Goal: Task Accomplishment & Management: Manage account settings

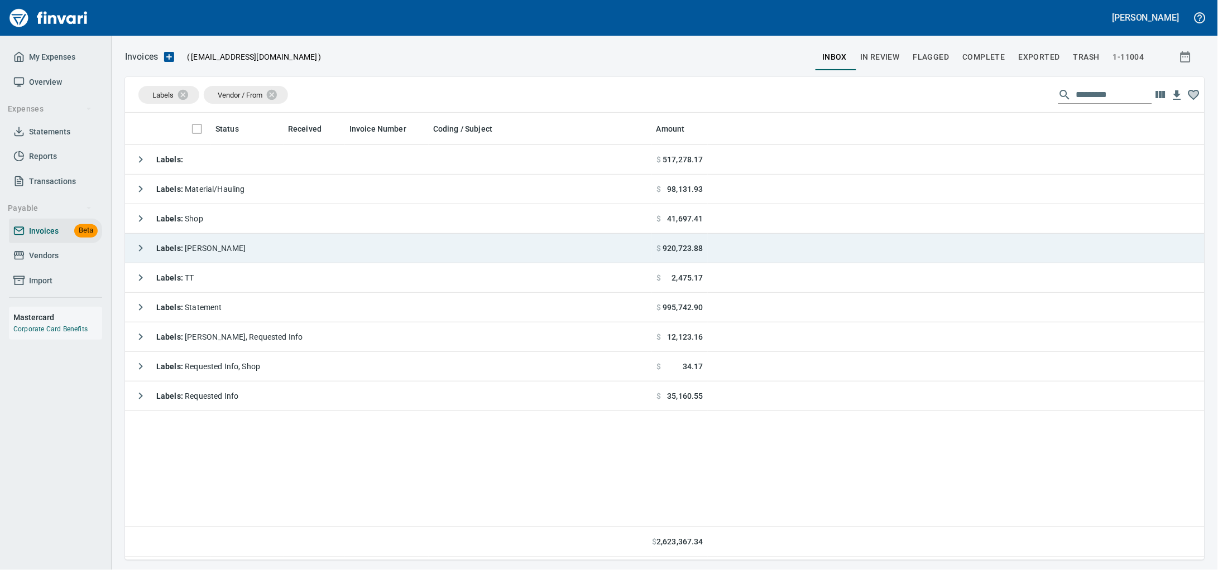
scroll to position [438, 1058]
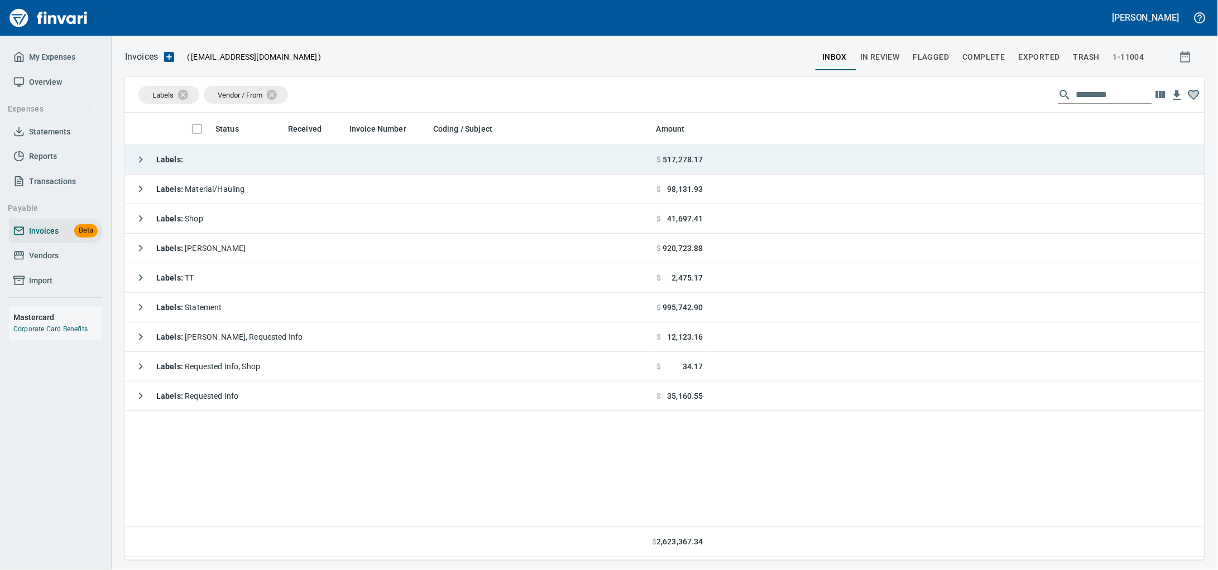
click at [333, 158] on td "Labels :" at bounding box center [388, 160] width 527 height 30
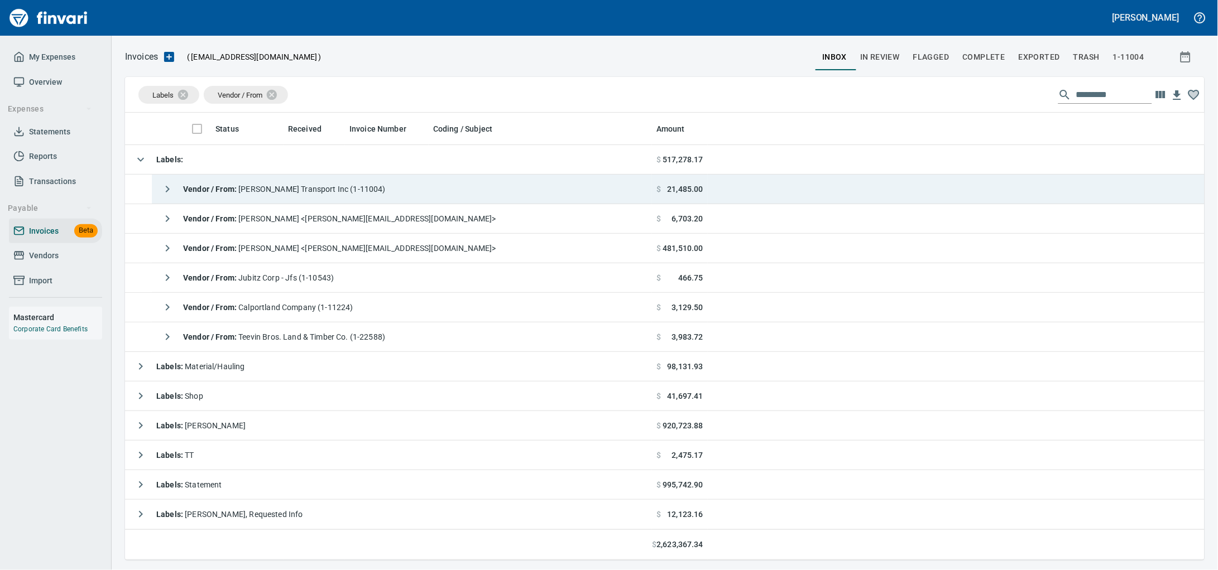
click at [168, 193] on icon "button" at bounding box center [168, 189] width 4 height 7
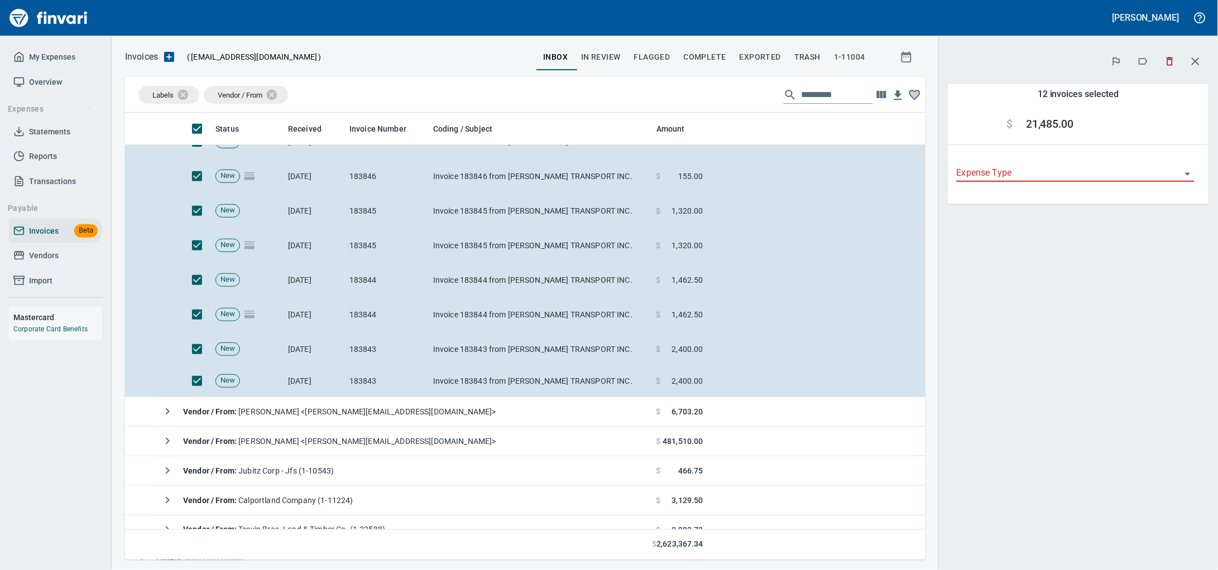
scroll to position [209, 0]
click at [1142, 67] on icon "button" at bounding box center [1142, 61] width 11 height 11
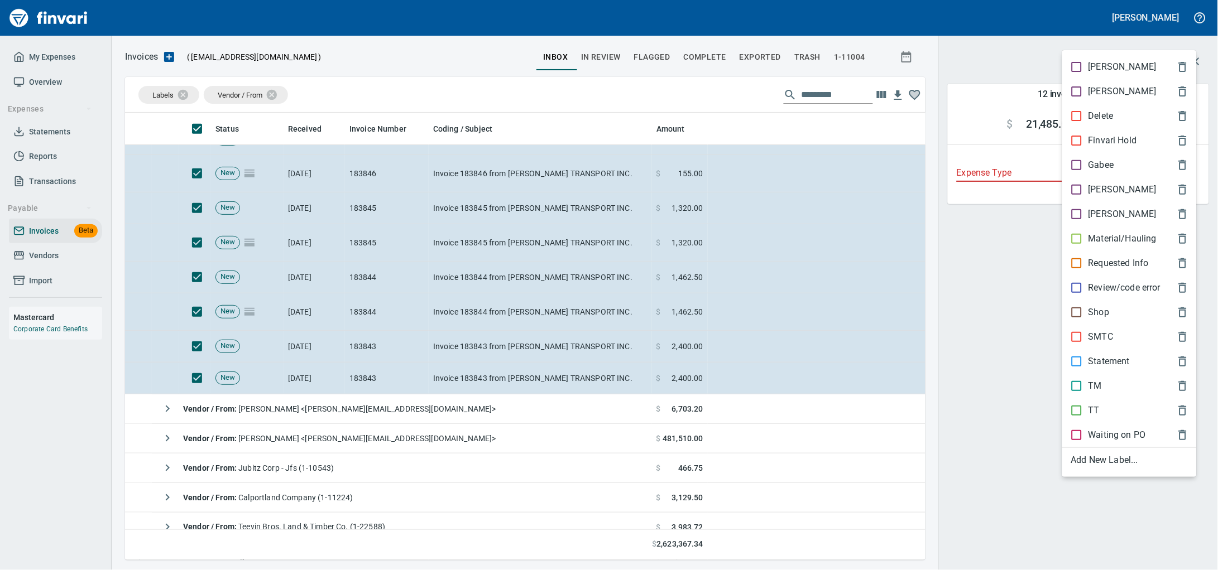
scroll to position [438, 779]
click at [1133, 246] on p "Material/Hauling" at bounding box center [1122, 238] width 68 height 13
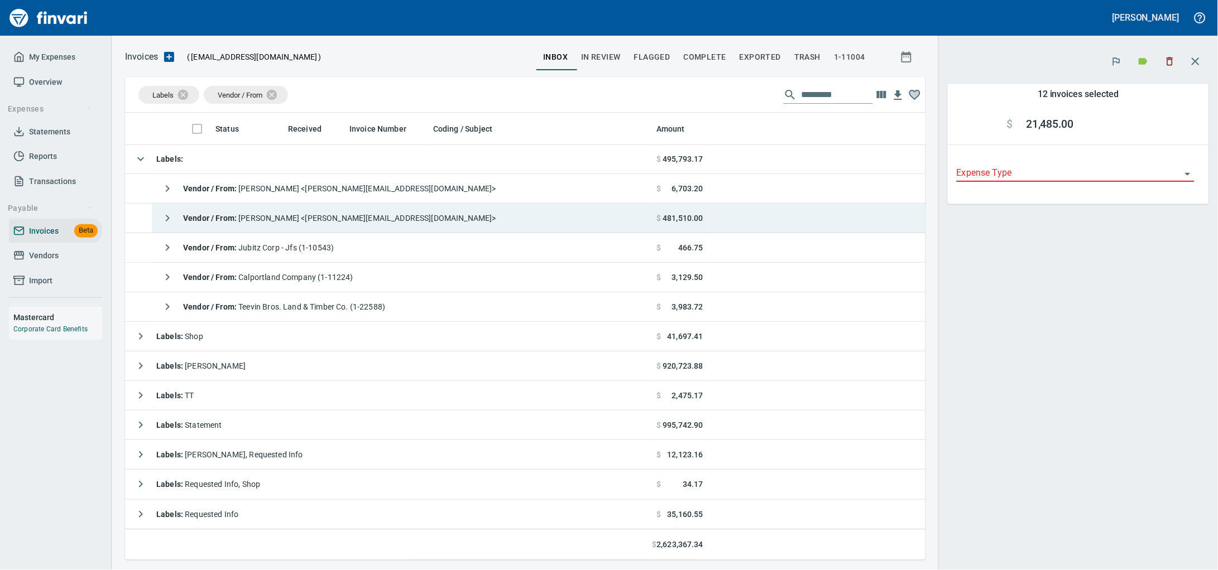
scroll to position [33, 0]
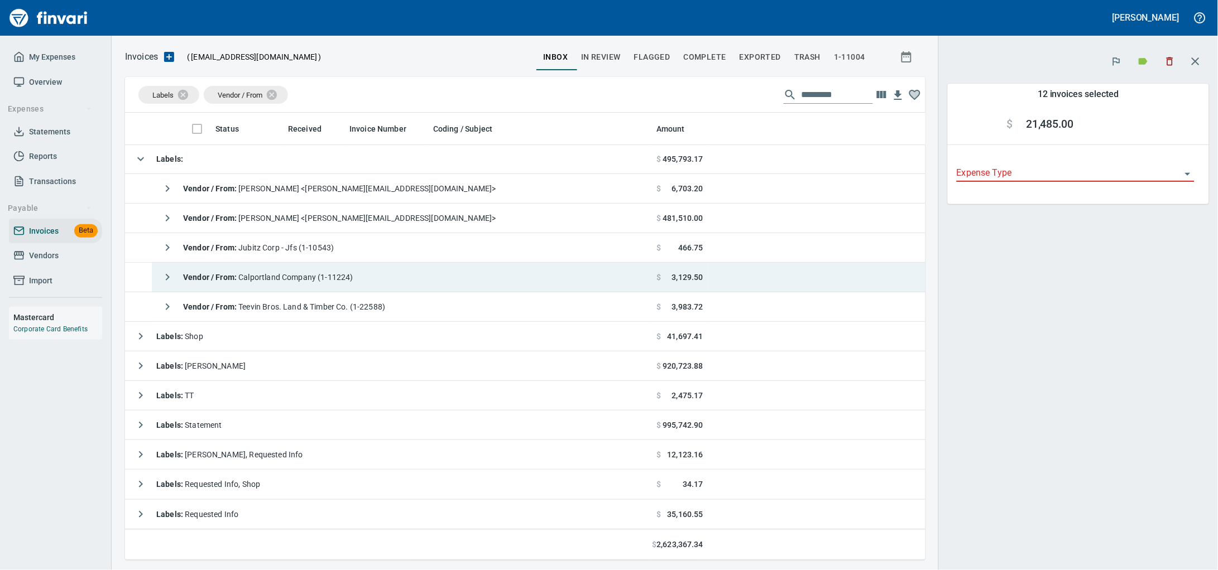
click at [313, 274] on span "Vendor / From : Calportland Company (1-11224)" at bounding box center [268, 277] width 170 height 9
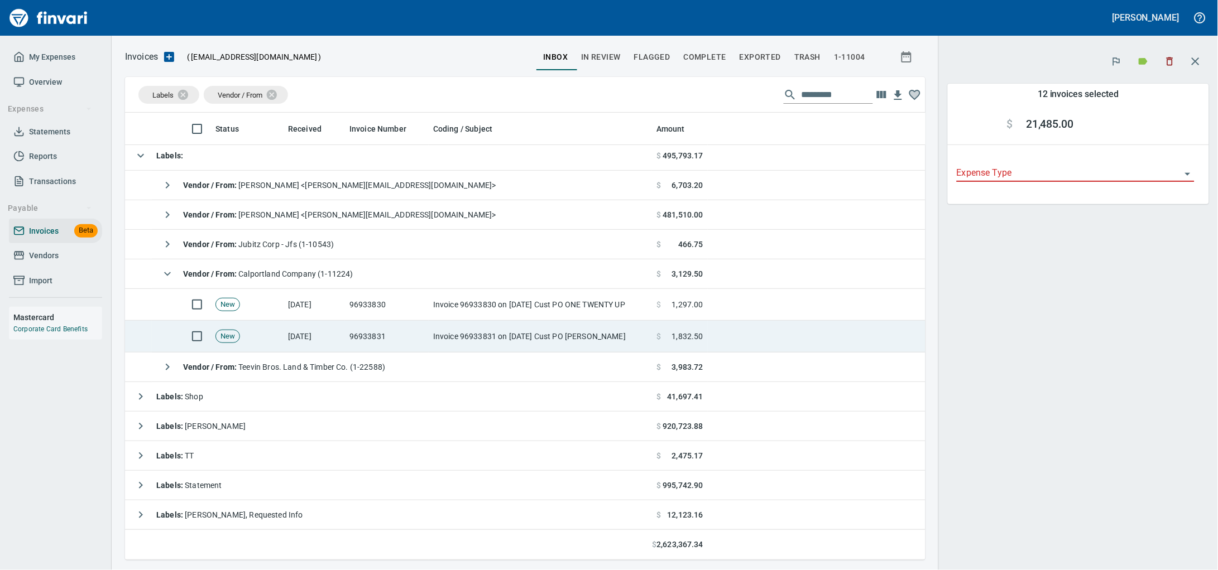
scroll to position [97, 0]
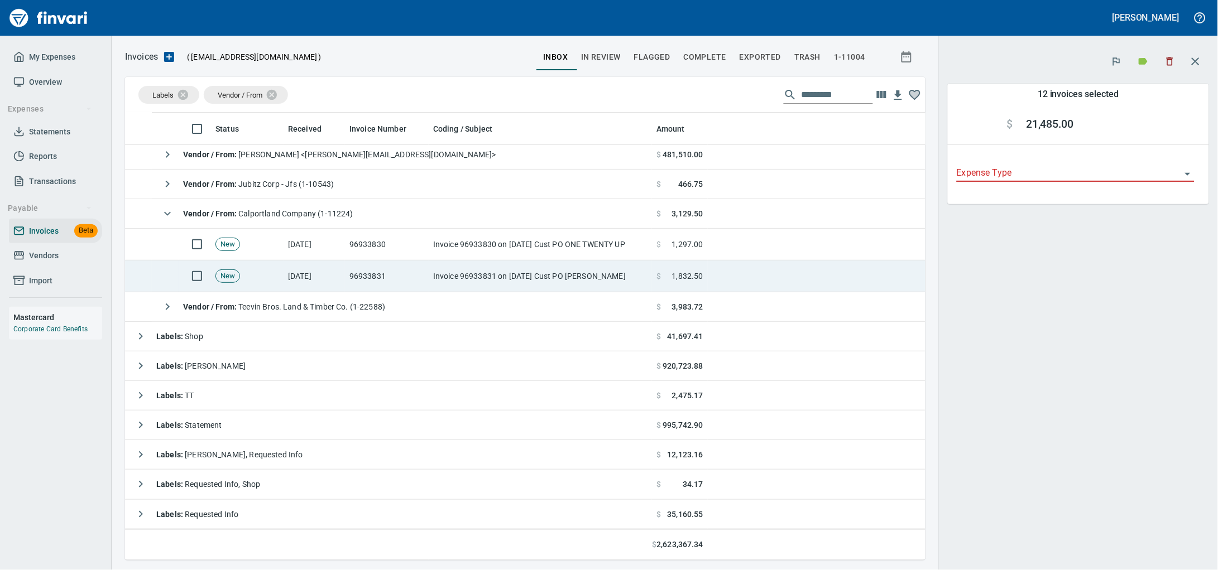
click at [280, 261] on td "New" at bounding box center [247, 277] width 73 height 32
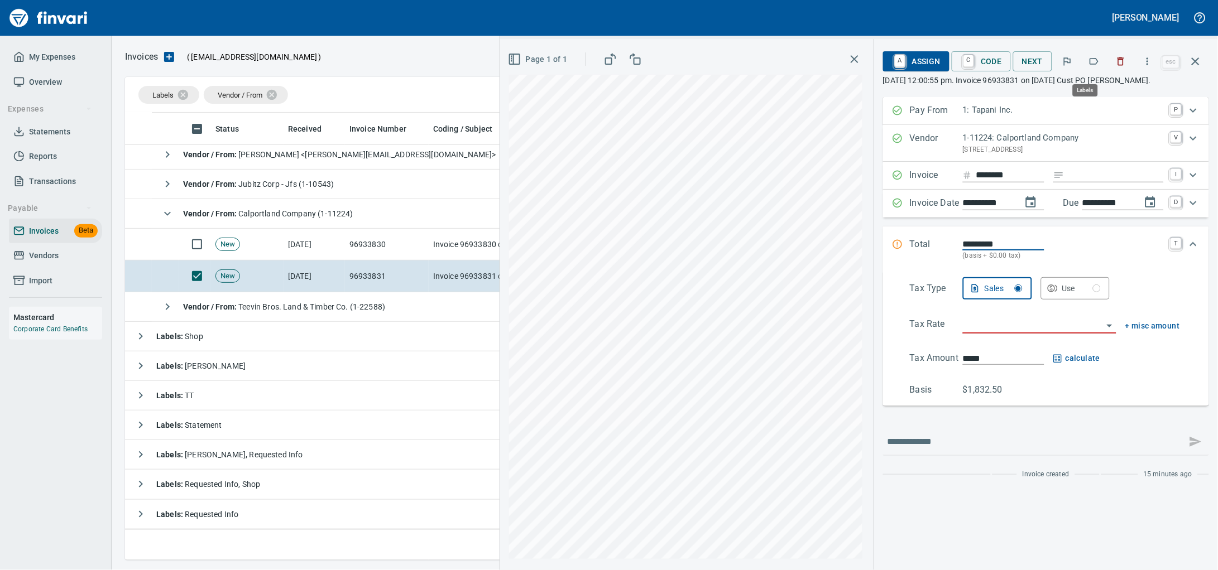
scroll to position [438, 1058]
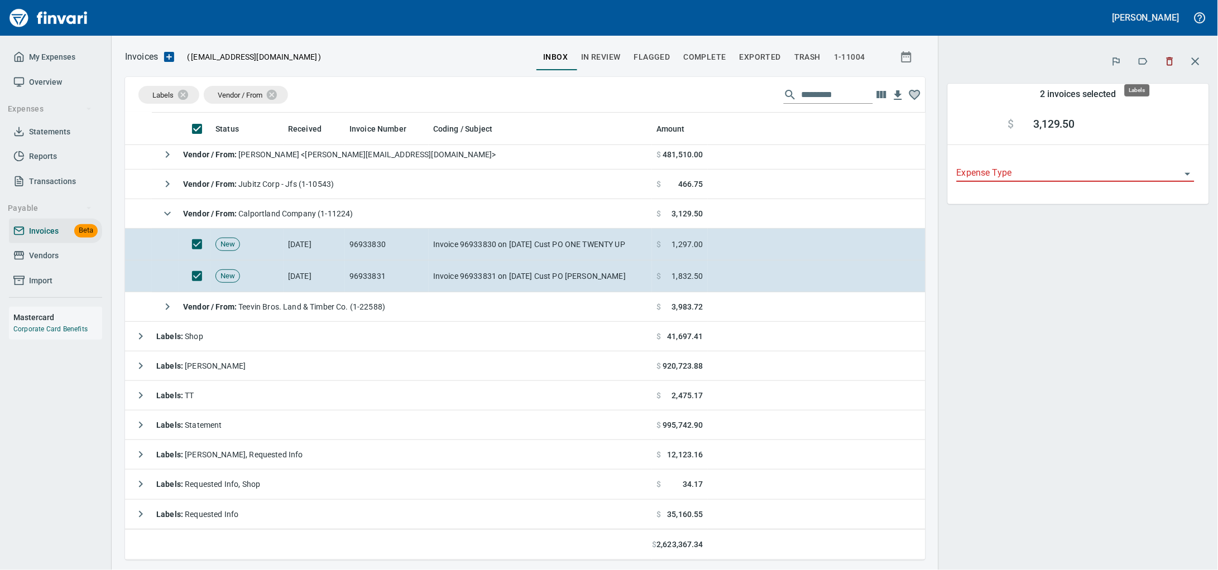
click at [1139, 65] on icon "button" at bounding box center [1143, 61] width 9 height 7
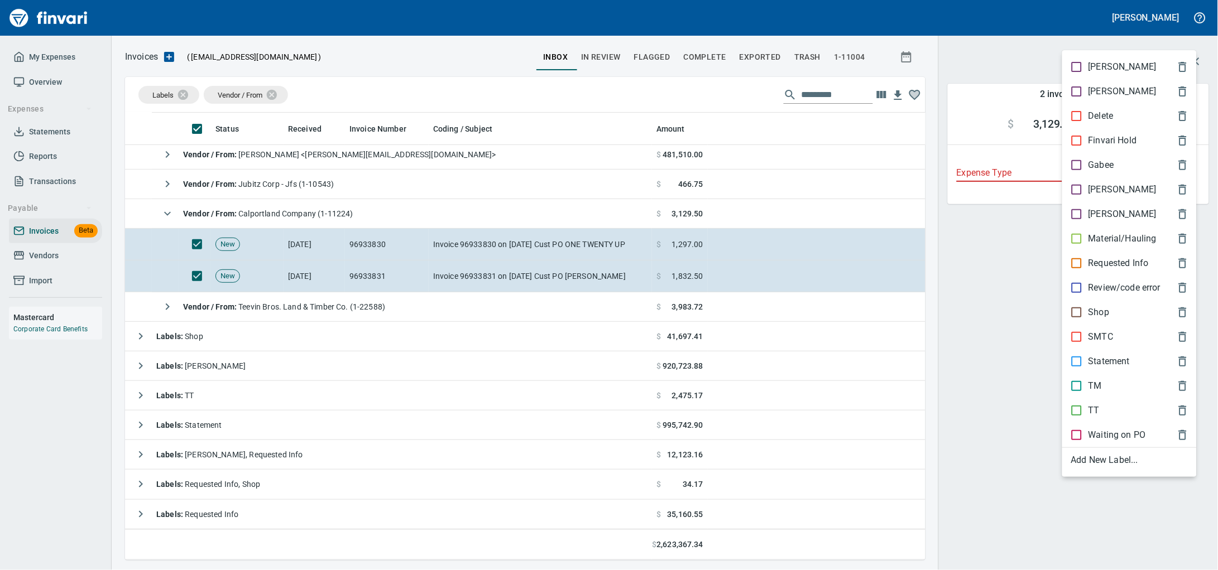
scroll to position [438, 779]
drag, startPoint x: 1126, startPoint y: 247, endPoint x: 507, endPoint y: 281, distance: 619.8
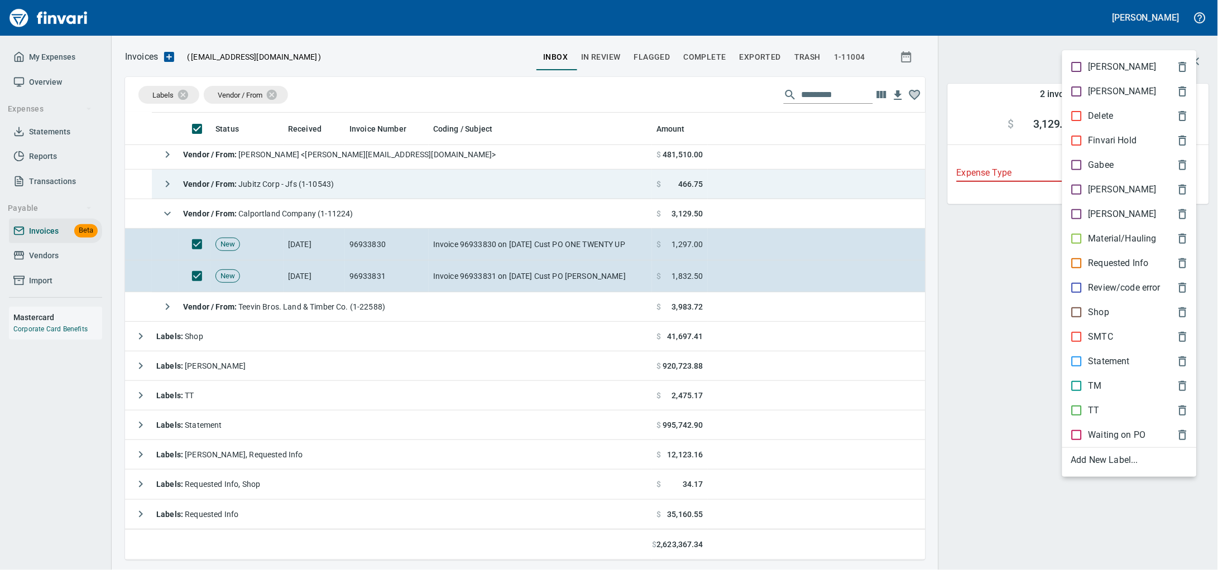
click at [1125, 246] on p "Material/Hauling" at bounding box center [1122, 238] width 68 height 13
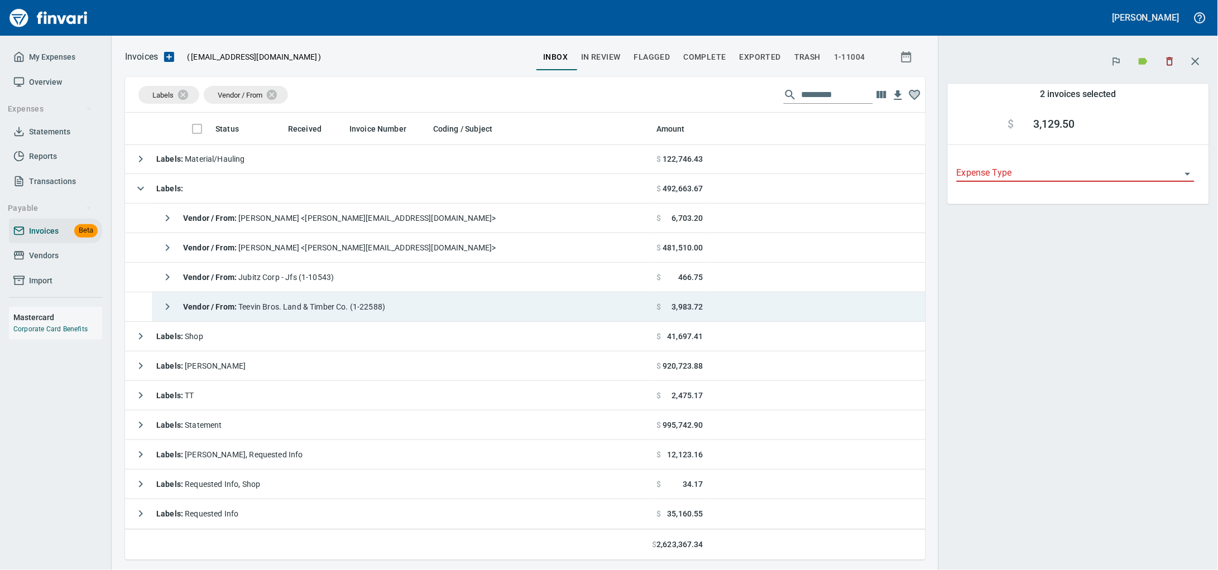
click at [306, 300] on div "Vendor / From : Teevin Bros. Land & Timber Co. (1-22588)" at bounding box center [270, 307] width 229 height 22
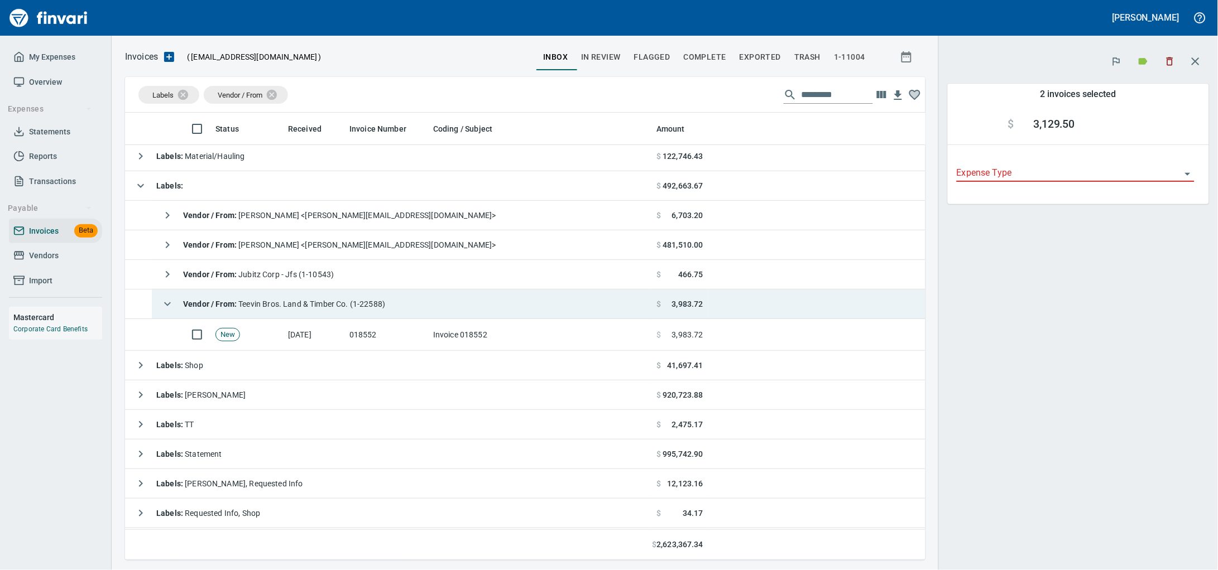
scroll to position [35, 0]
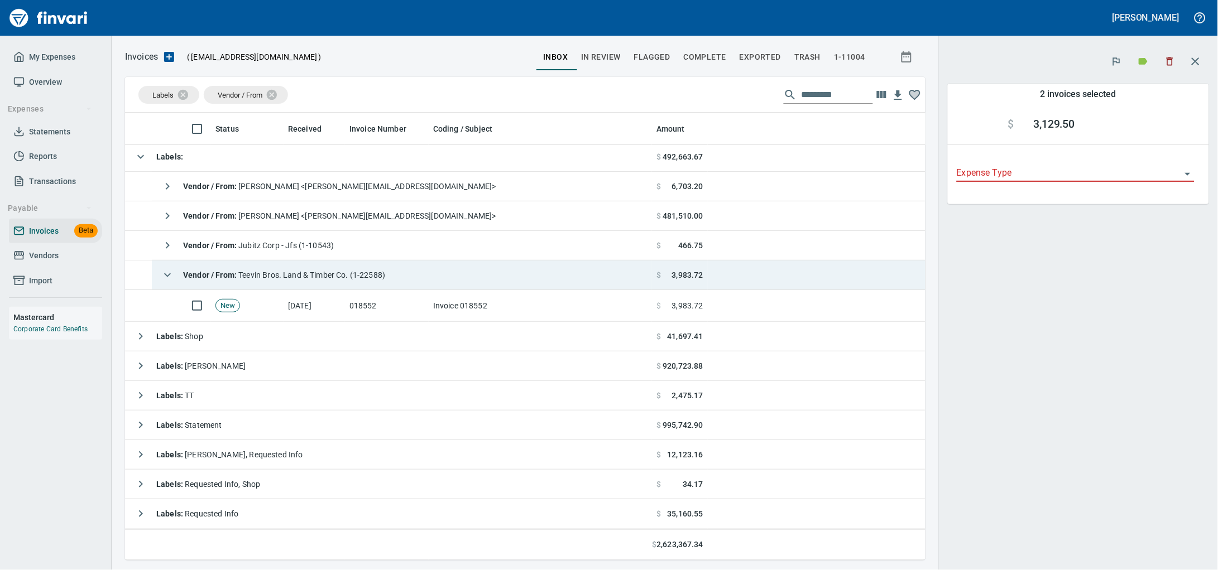
click at [278, 306] on td "New" at bounding box center [247, 306] width 73 height 32
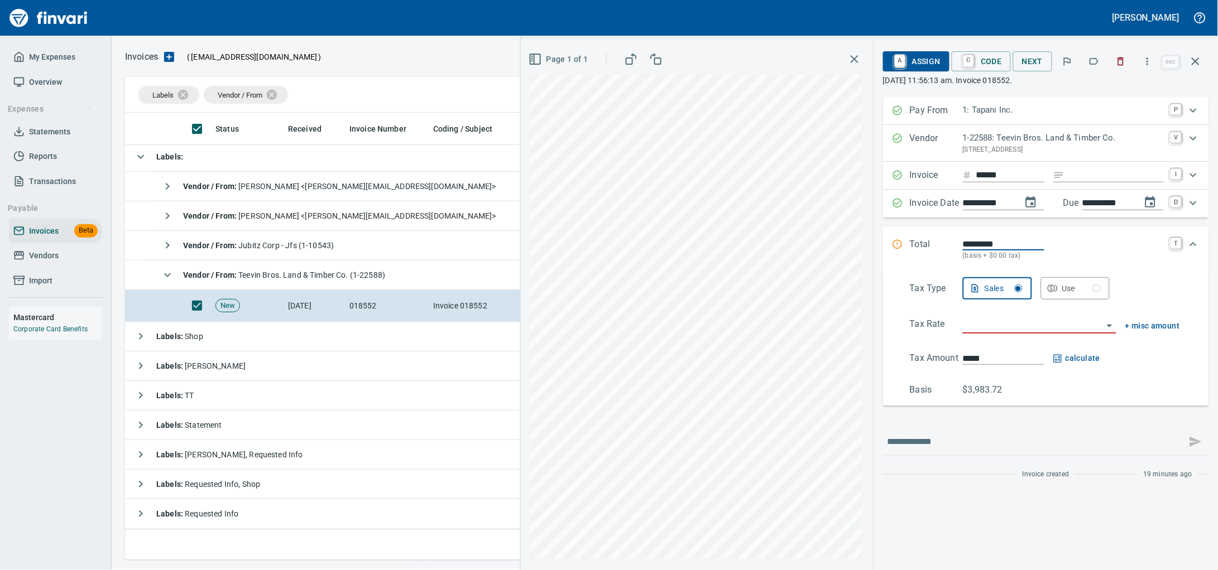
scroll to position [438, 1058]
click at [1088, 63] on icon "button" at bounding box center [1093, 61] width 11 height 11
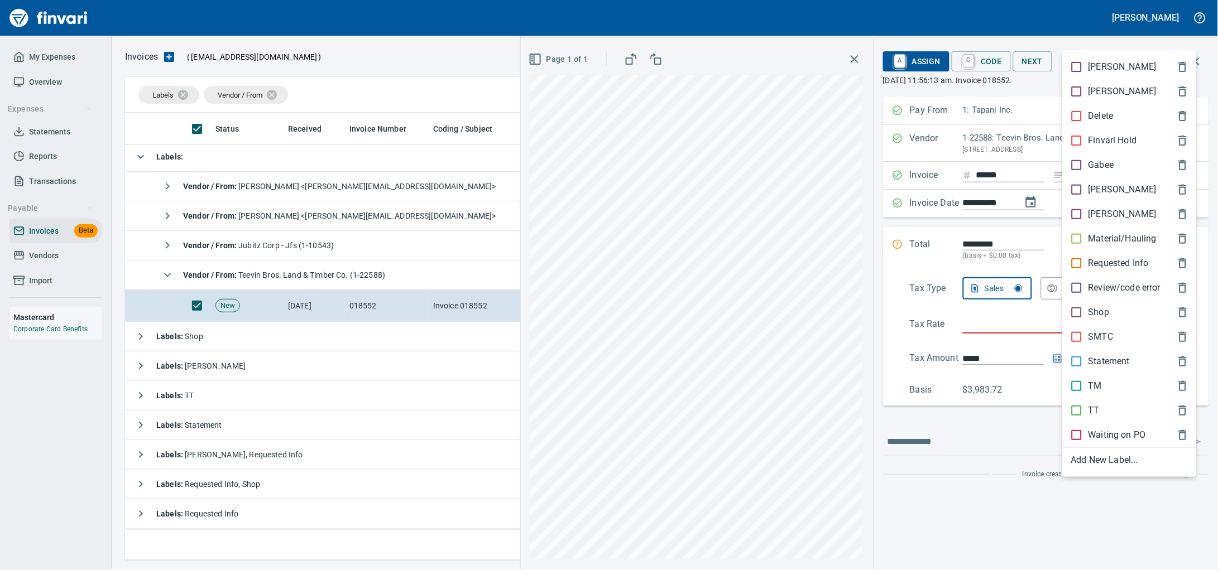
click at [1092, 246] on p "Material/Hauling" at bounding box center [1122, 238] width 68 height 13
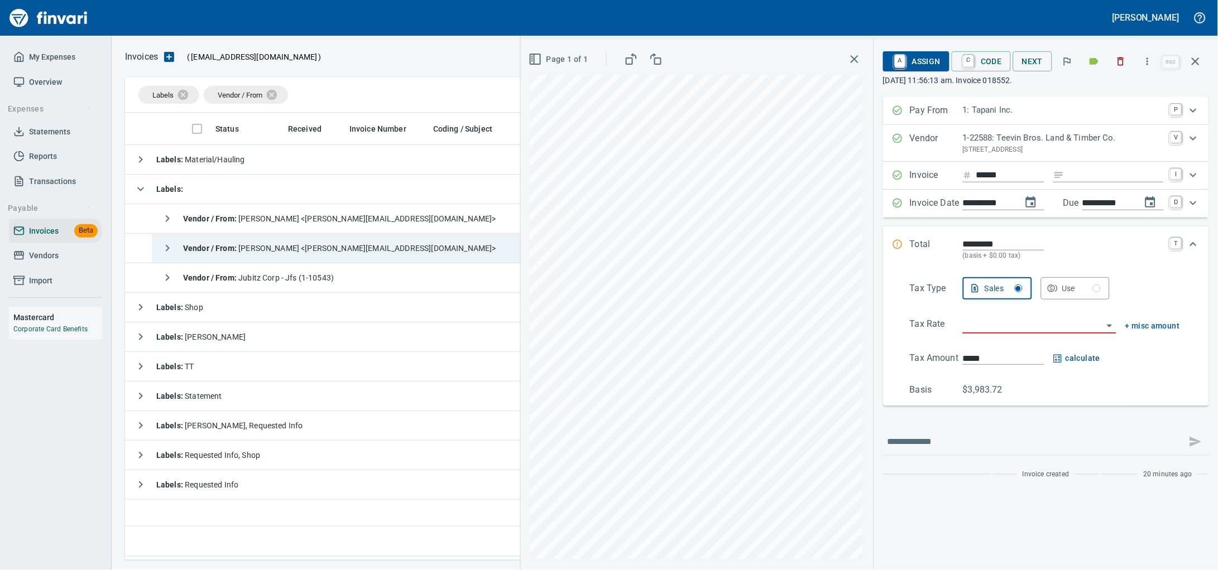
scroll to position [0, 0]
click at [373, 253] on span "Vendor / From : [PERSON_NAME] <[PERSON_NAME][EMAIL_ADDRESS][DOMAIN_NAME]>" at bounding box center [339, 248] width 313 height 9
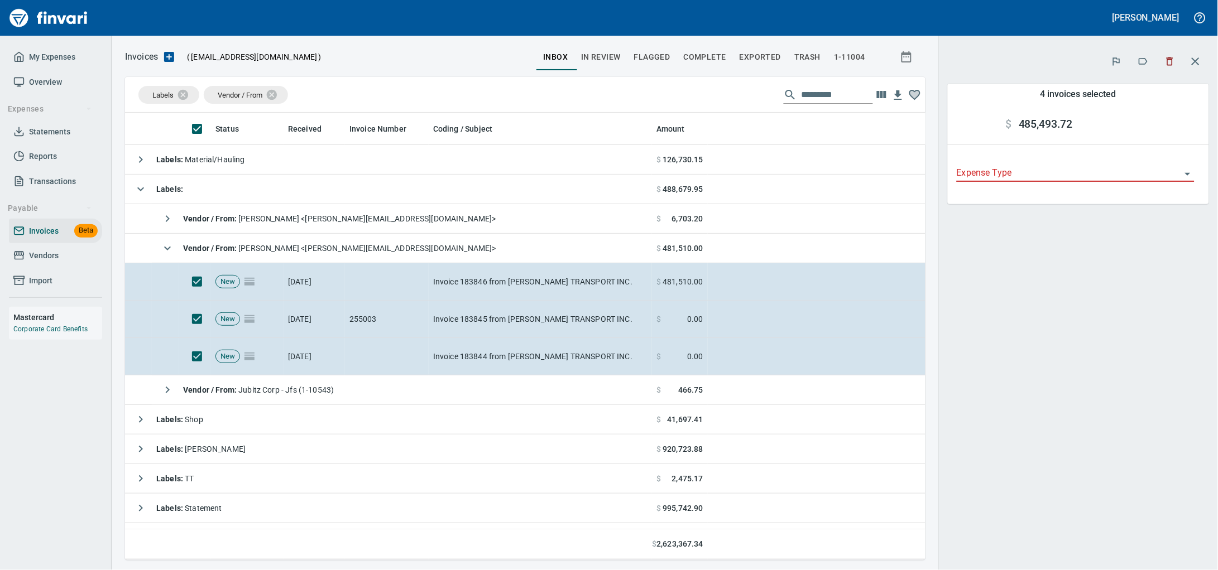
scroll to position [438, 779]
click at [1143, 56] on button "button" at bounding box center [1143, 61] width 25 height 25
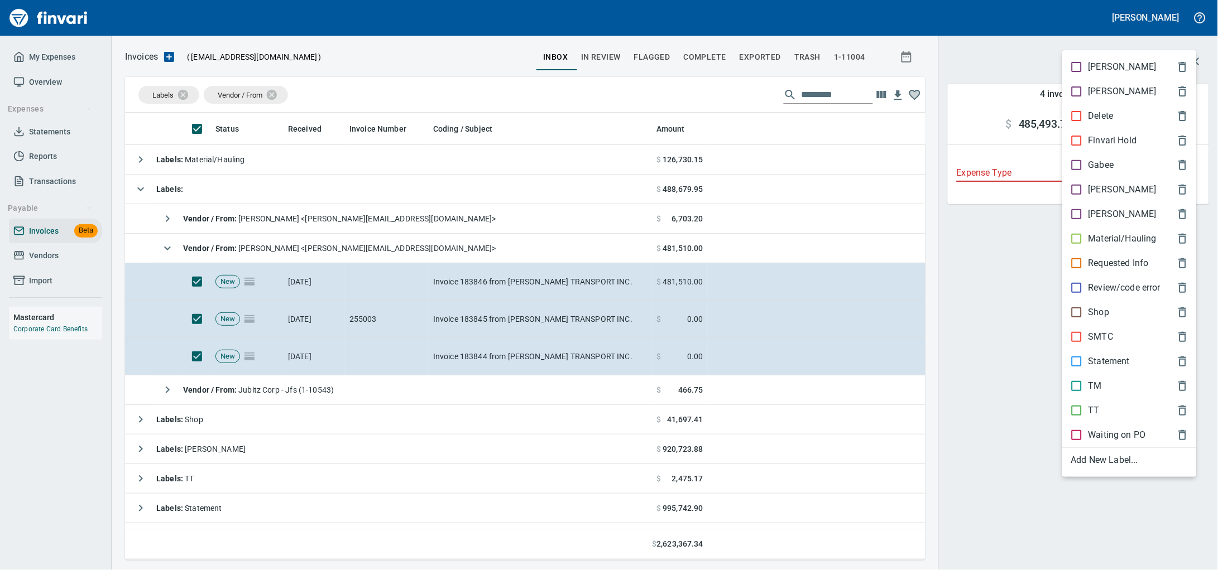
click at [1096, 246] on p "Material/Hauling" at bounding box center [1122, 238] width 68 height 13
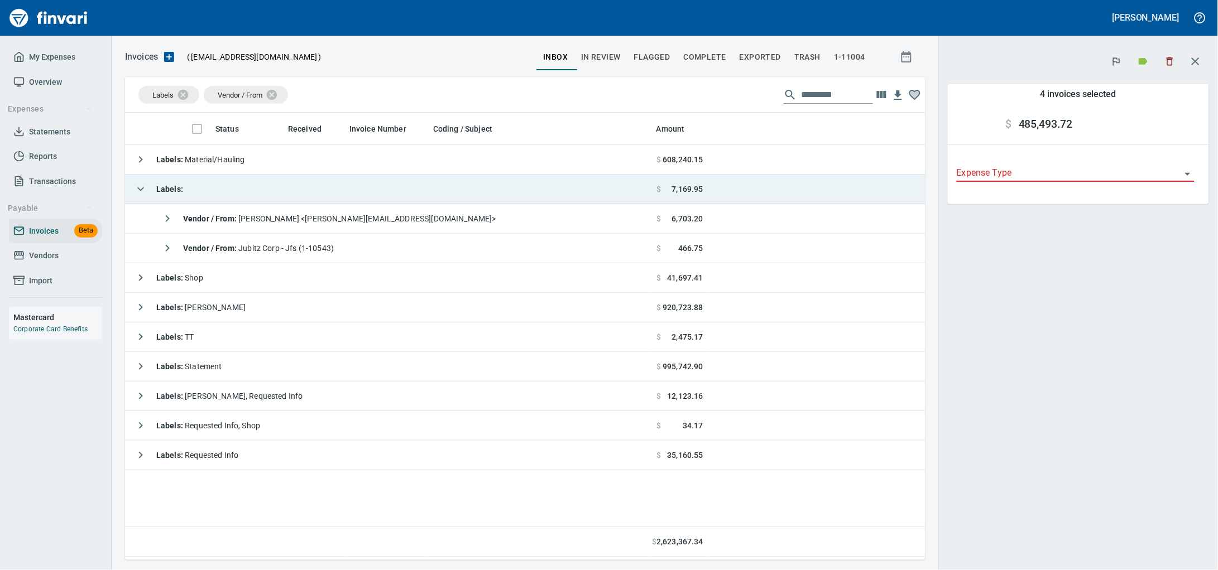
click at [340, 186] on td "Labels :" at bounding box center [388, 190] width 527 height 30
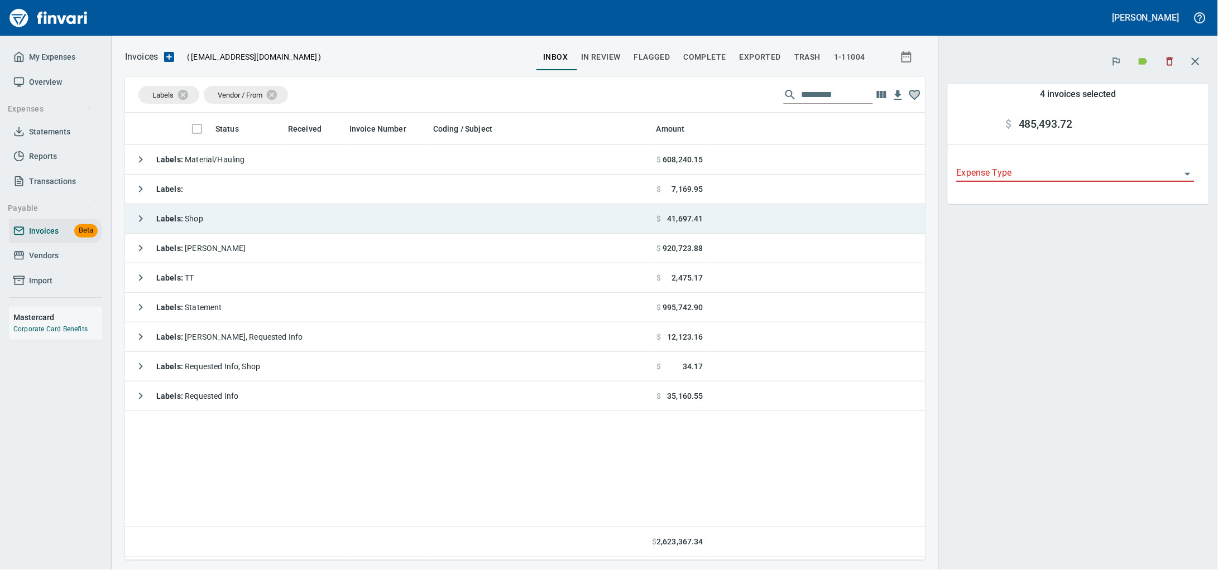
click at [282, 234] on td "Labels : Shop" at bounding box center [388, 219] width 527 height 30
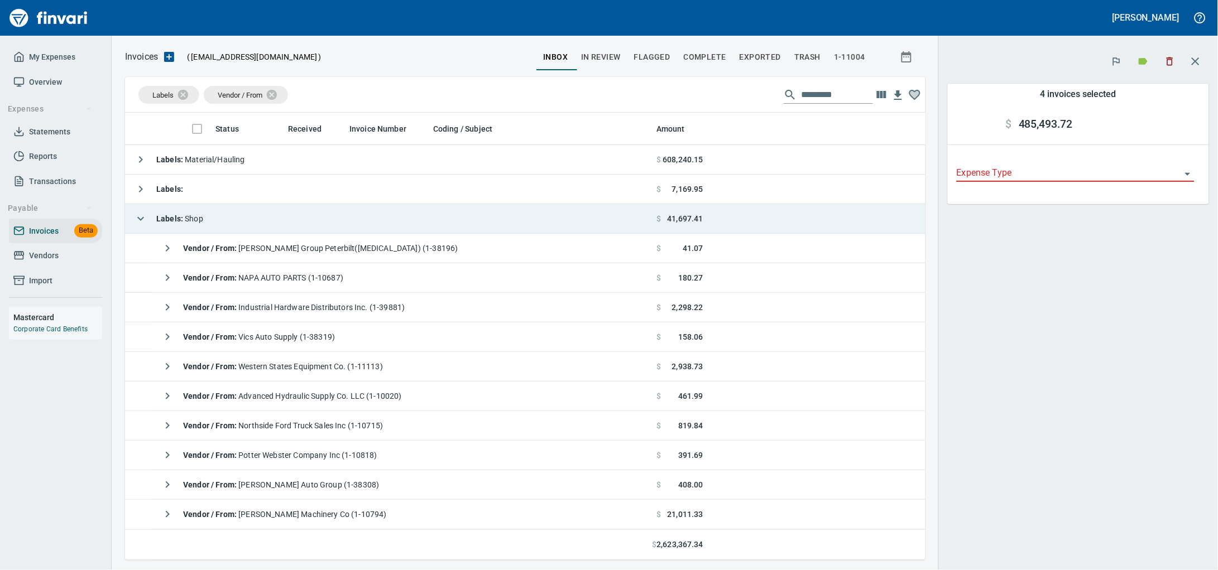
click at [296, 230] on td "Labels : Shop" at bounding box center [388, 219] width 527 height 30
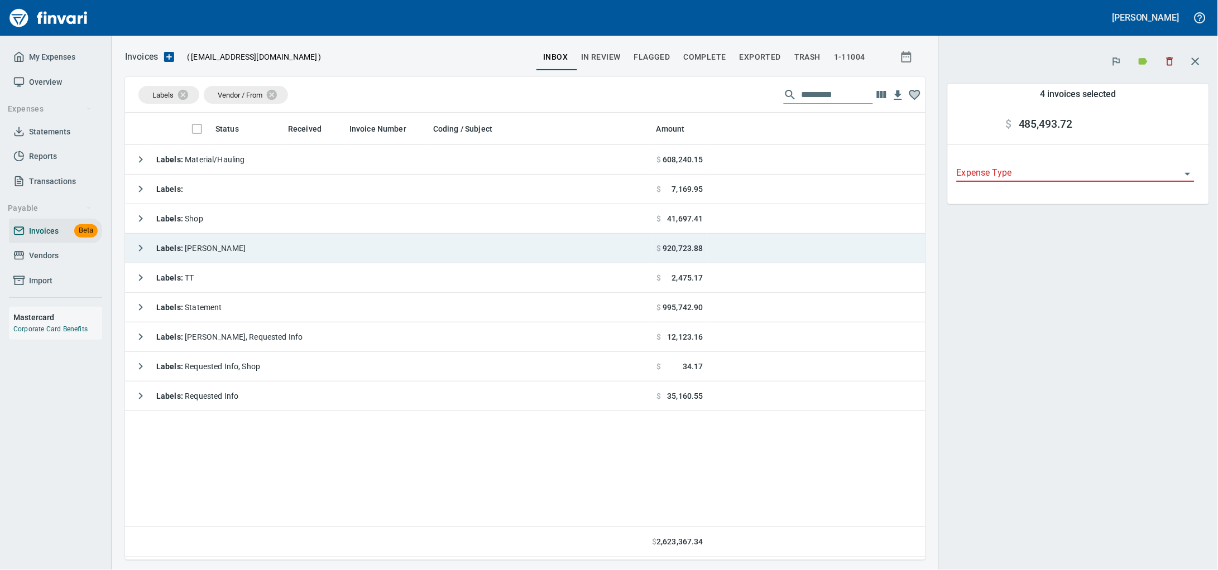
click at [296, 248] on td "Labels : [PERSON_NAME]" at bounding box center [388, 249] width 527 height 30
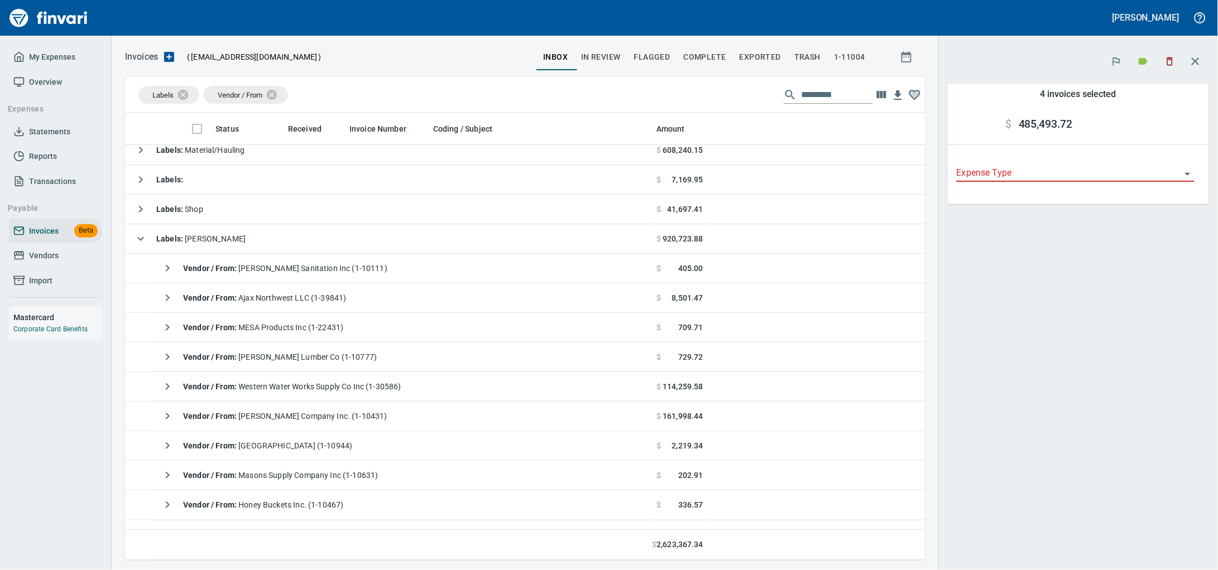
scroll to position [0, 0]
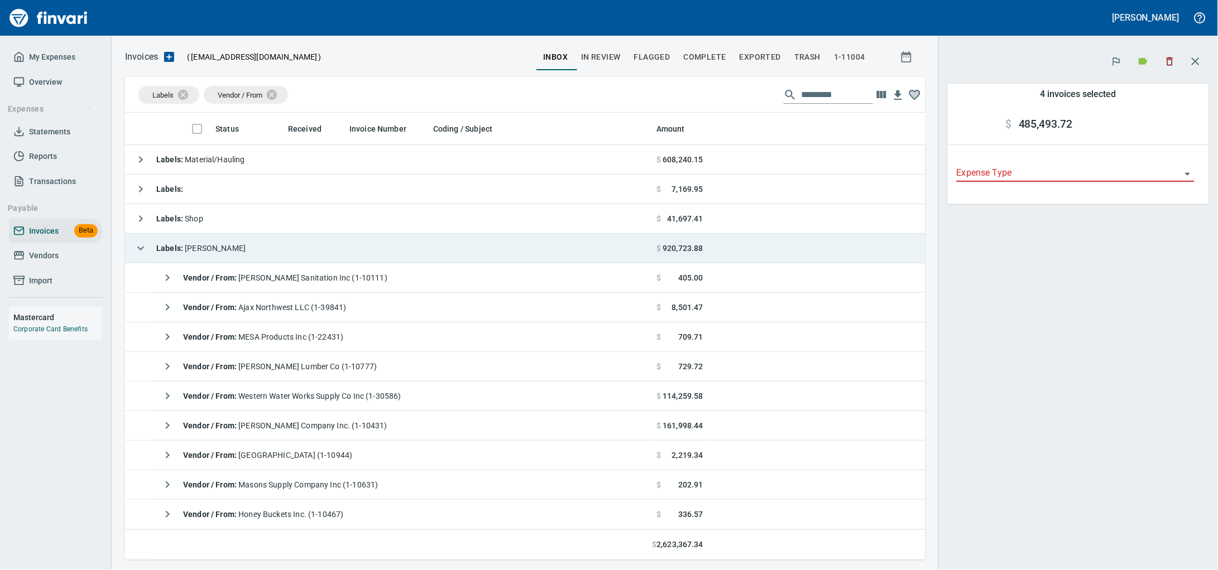
click at [309, 253] on td "Labels : [PERSON_NAME]" at bounding box center [388, 249] width 527 height 30
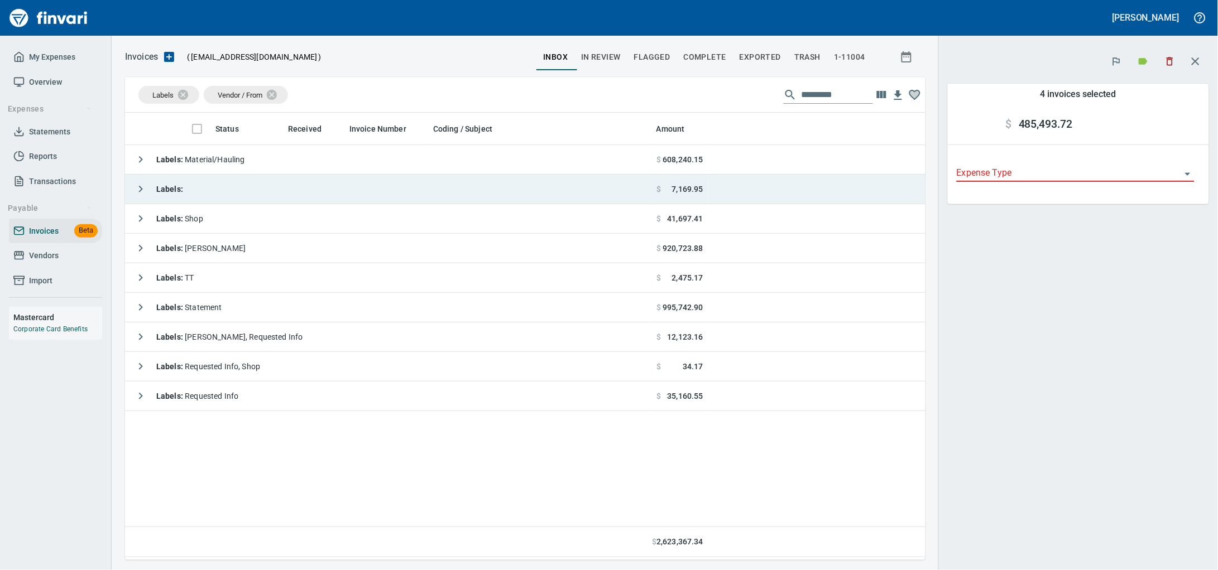
click at [258, 190] on td "Labels :" at bounding box center [388, 190] width 527 height 30
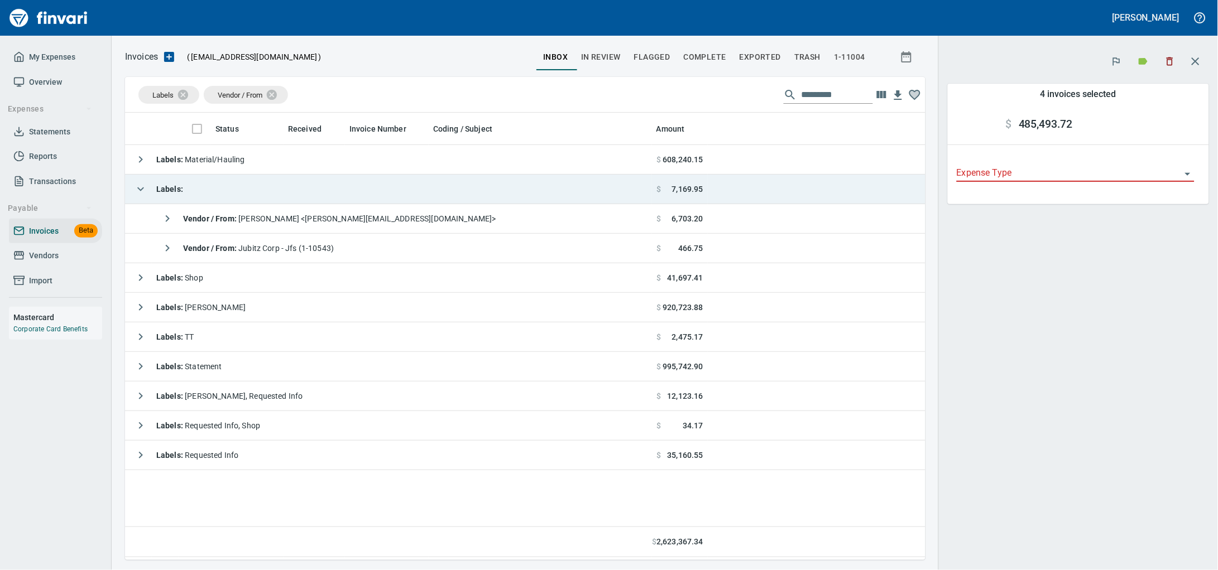
click at [257, 189] on td "Labels :" at bounding box center [388, 190] width 527 height 30
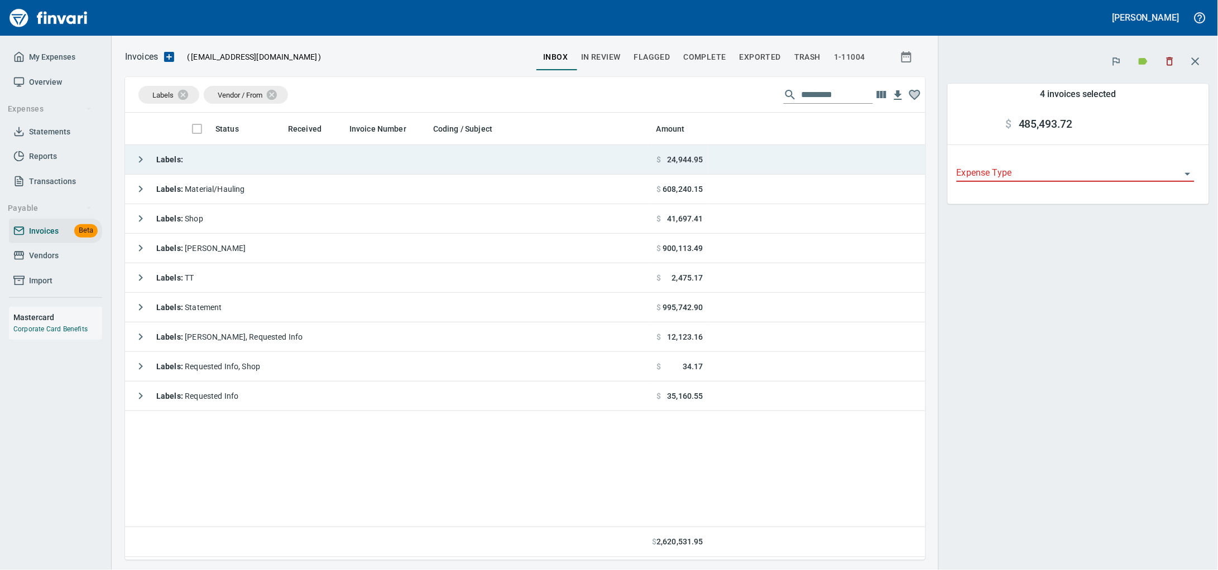
click at [314, 167] on td "Labels :" at bounding box center [388, 160] width 527 height 30
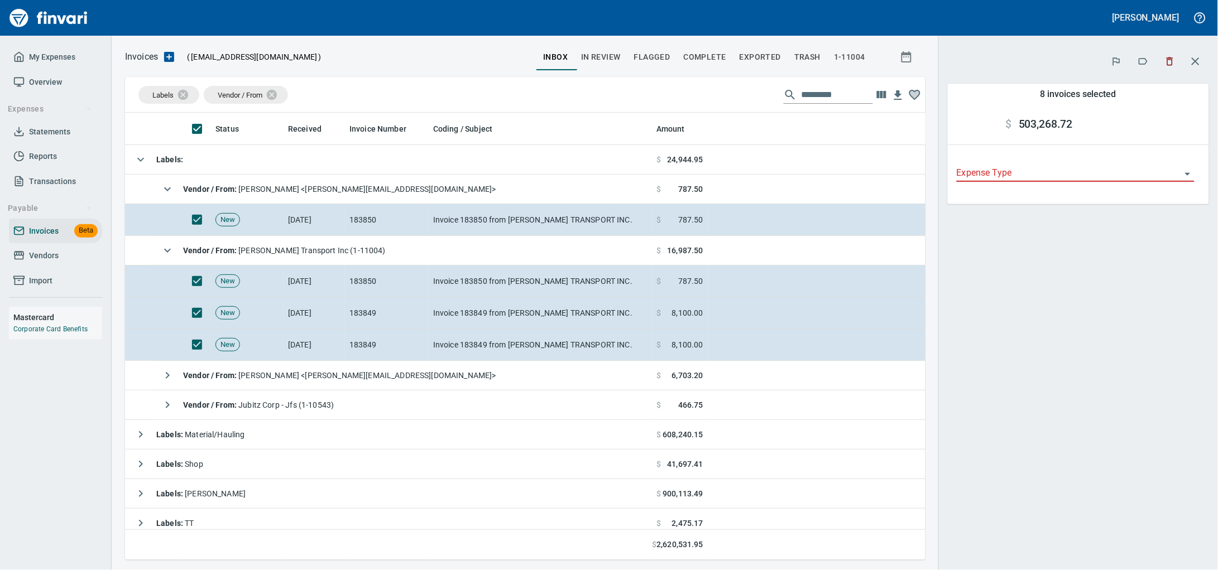
click at [1142, 59] on icon "button" at bounding box center [1142, 61] width 11 height 11
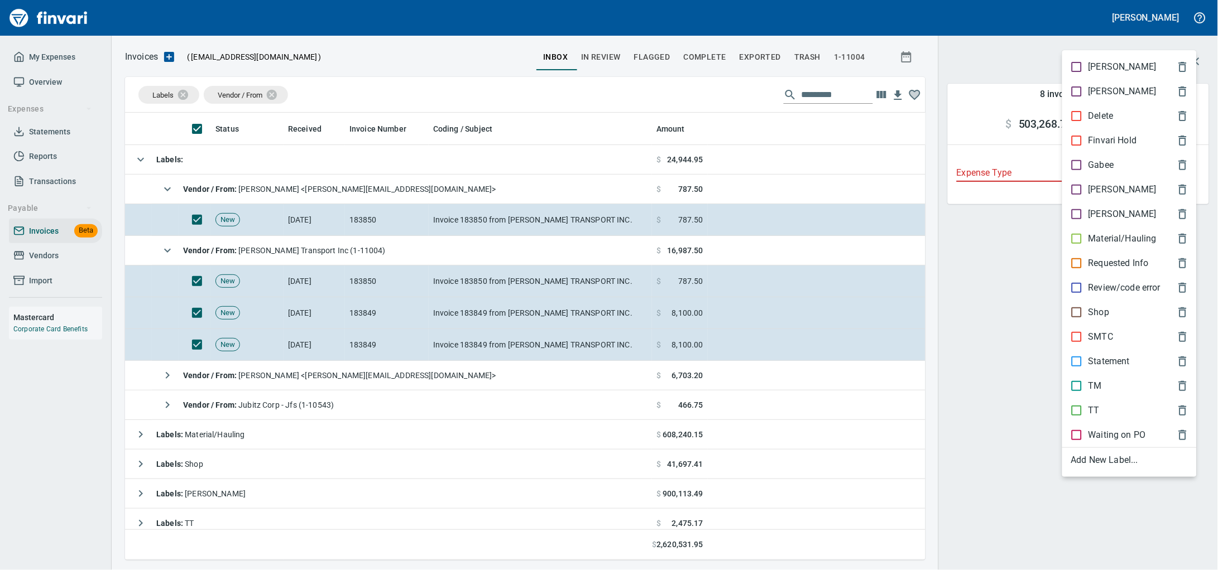
scroll to position [438, 779]
click at [1128, 246] on p "Material/Hauling" at bounding box center [1122, 238] width 68 height 13
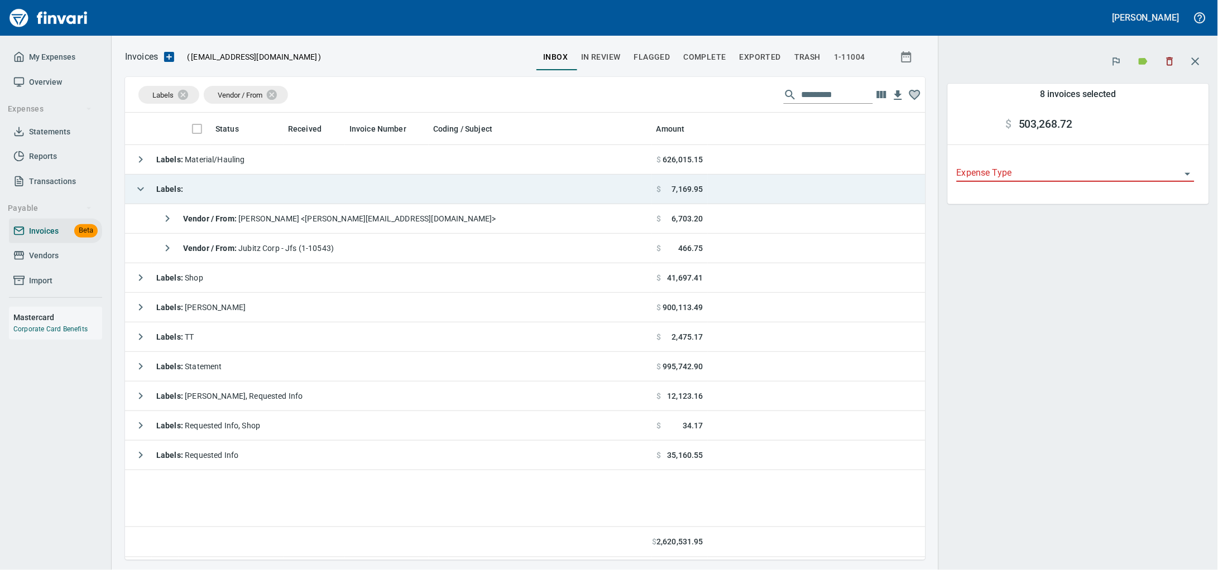
click at [304, 196] on td "Labels :" at bounding box center [388, 190] width 527 height 30
